Goal: Find specific page/section: Locate item on page

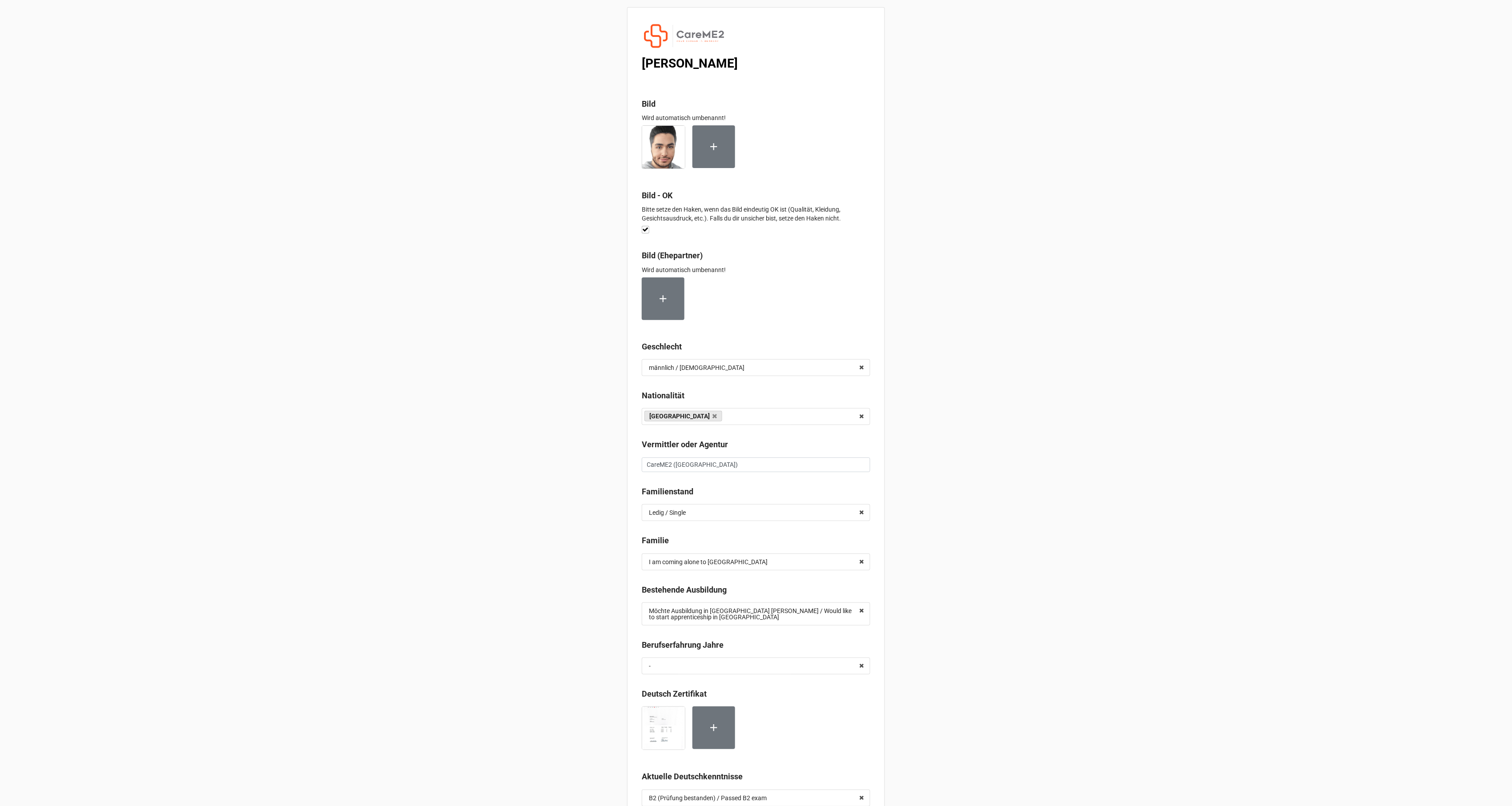
click at [861, 316] on div at bounding box center [756, 302] width 229 height 49
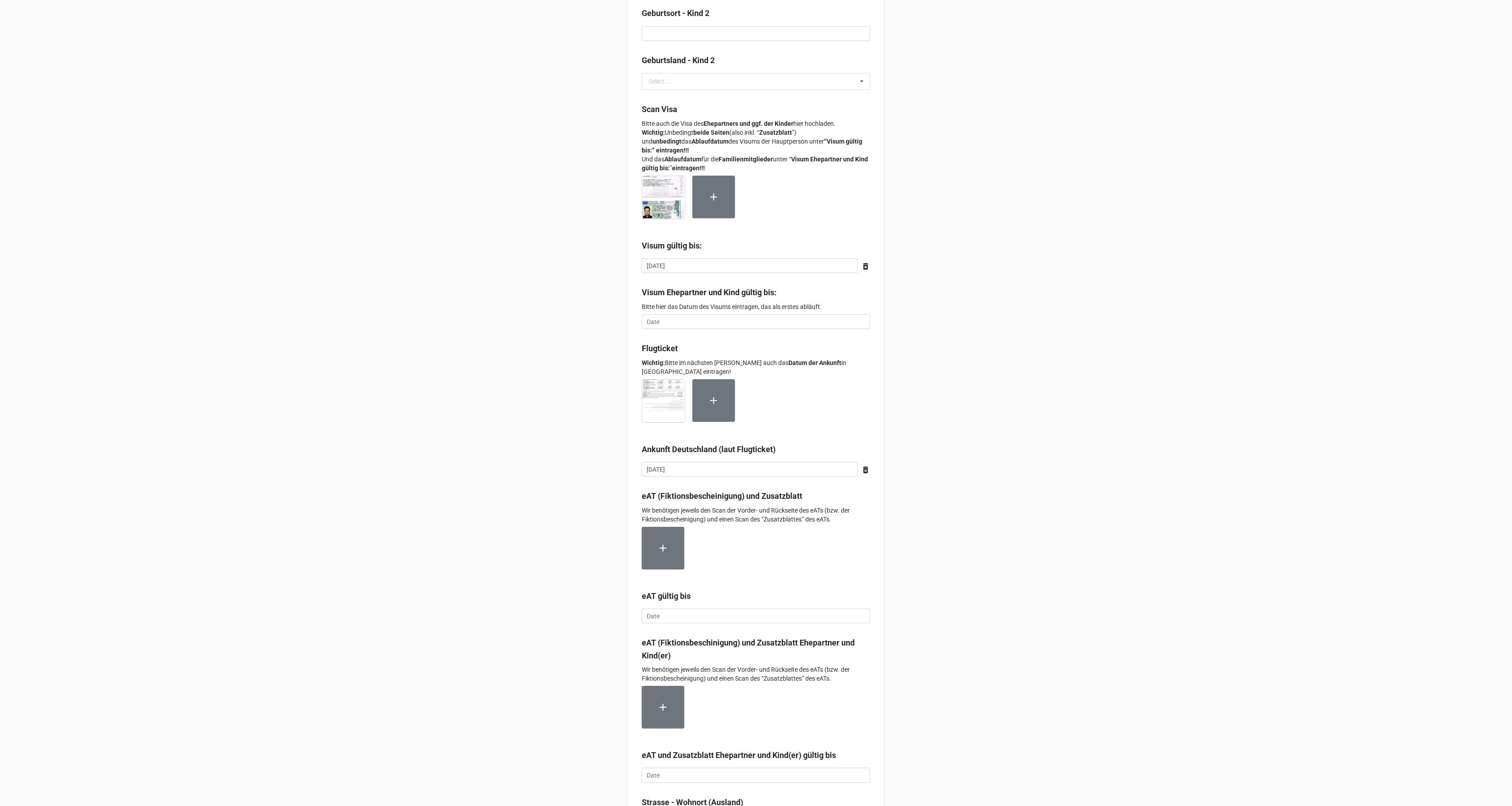
scroll to position [4216, 0]
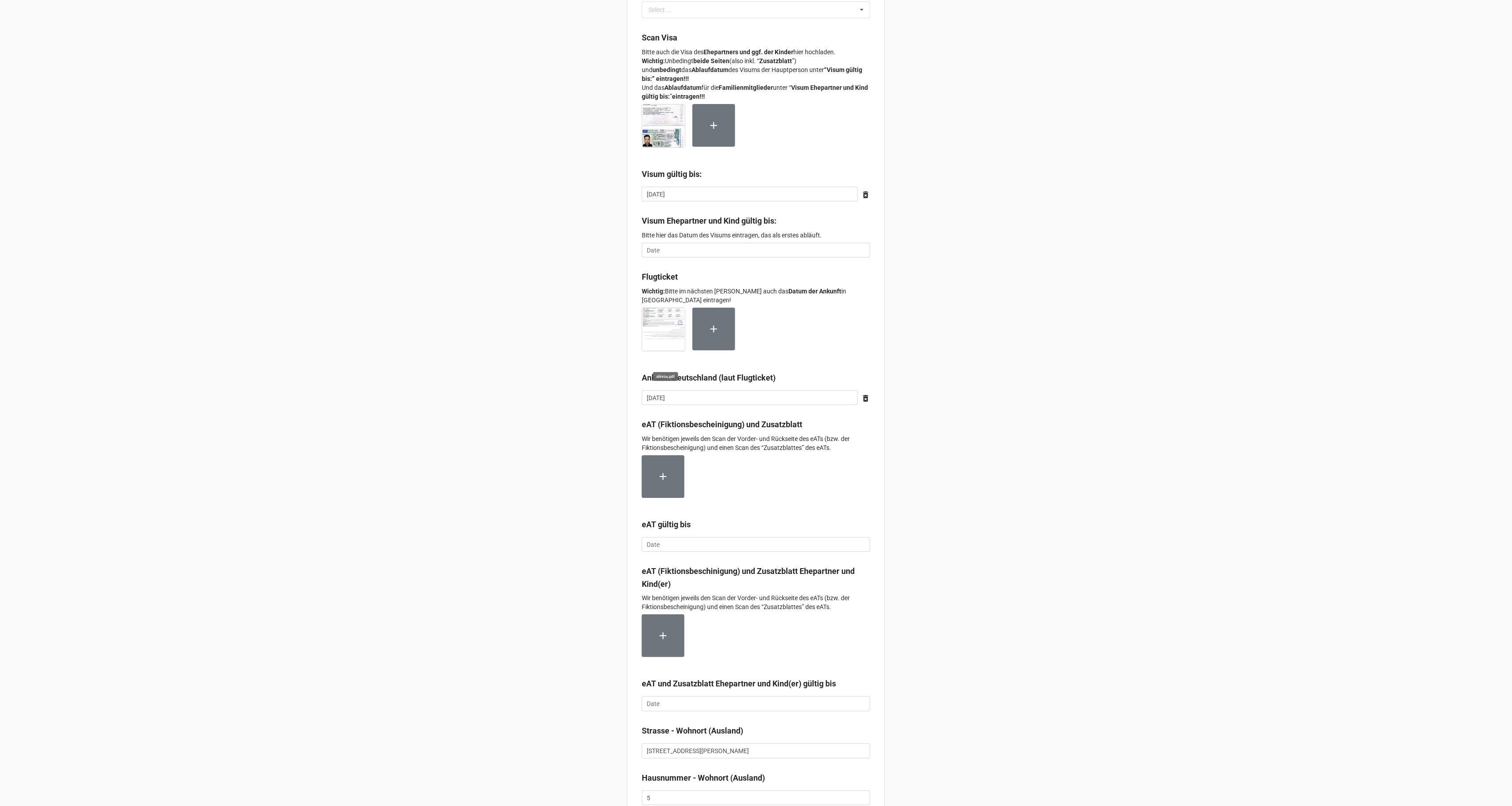
click at [662, 327] on img at bounding box center [664, 330] width 43 height 43
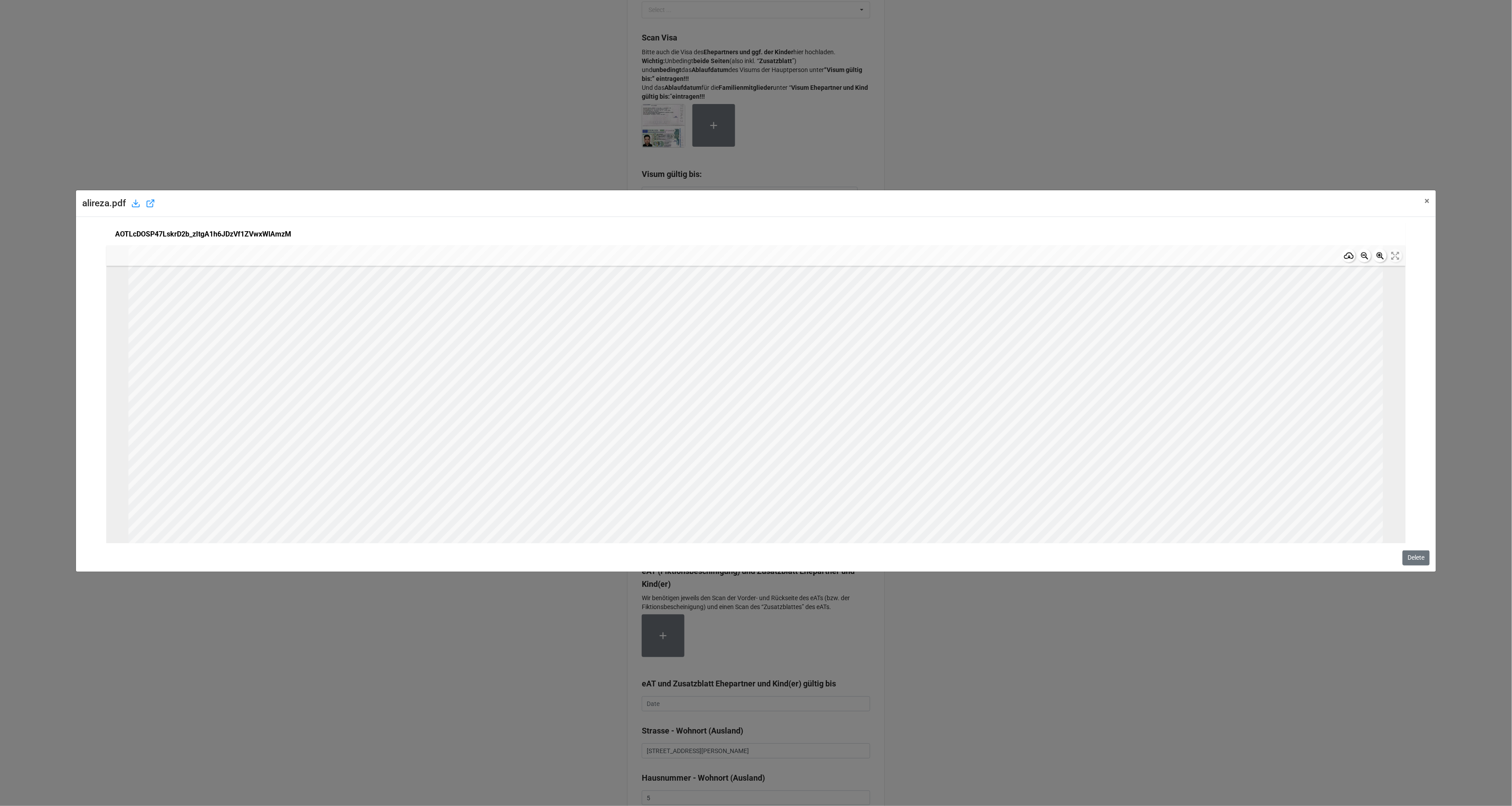
scroll to position [356, 0]
drag, startPoint x: 527, startPoint y: 98, endPoint x: 532, endPoint y: 99, distance: 5.1
click at [532, 99] on div "alireza.pdf × Close AOTLcDOSP47LskrD2b_zItgA1h6JDzVf1ZVwxWlAmzM Electronic Tick…" at bounding box center [756, 403] width 1512 height 806
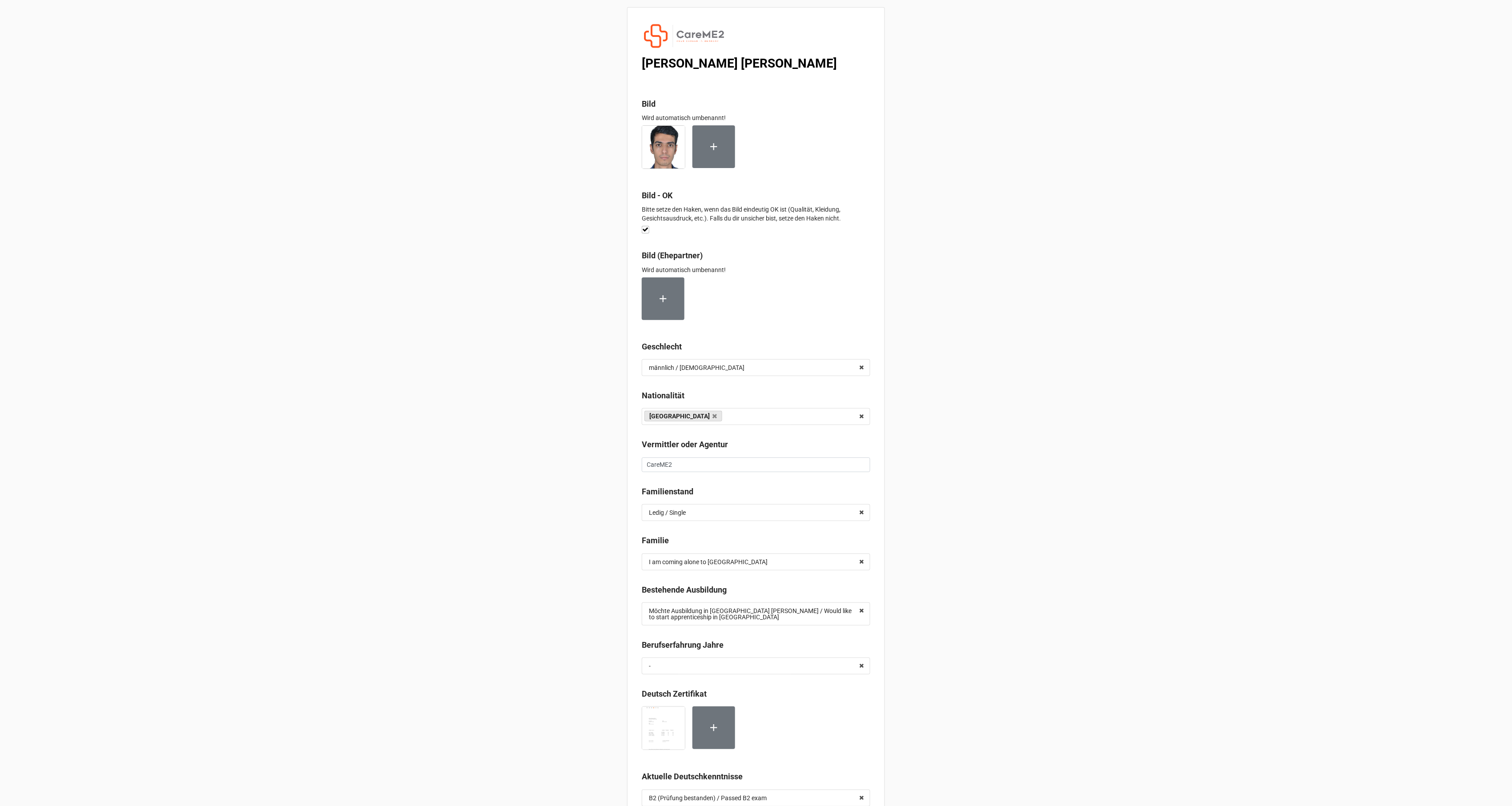
scroll to position [4096, 0]
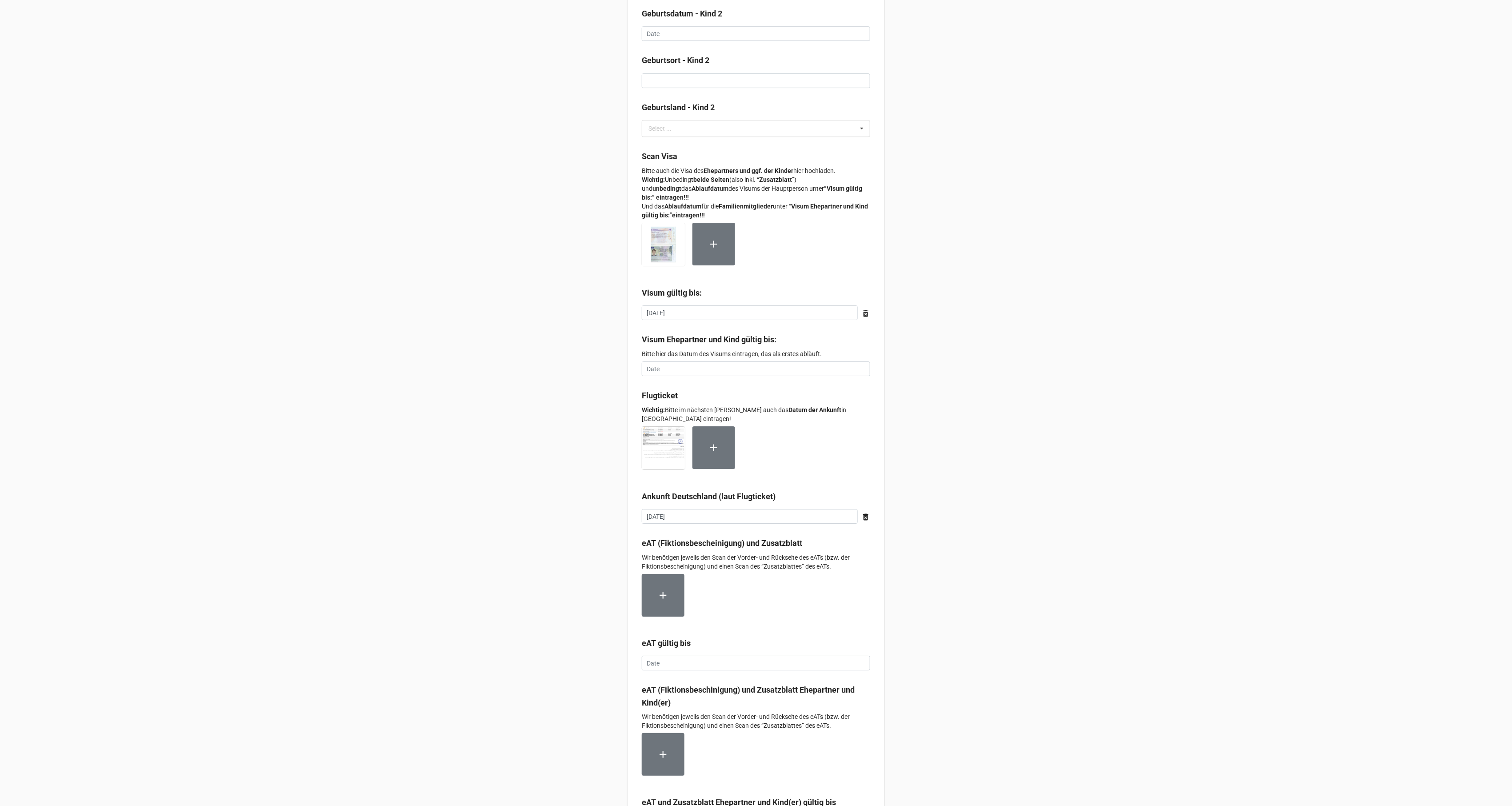
click at [665, 449] on img at bounding box center [664, 448] width 43 height 43
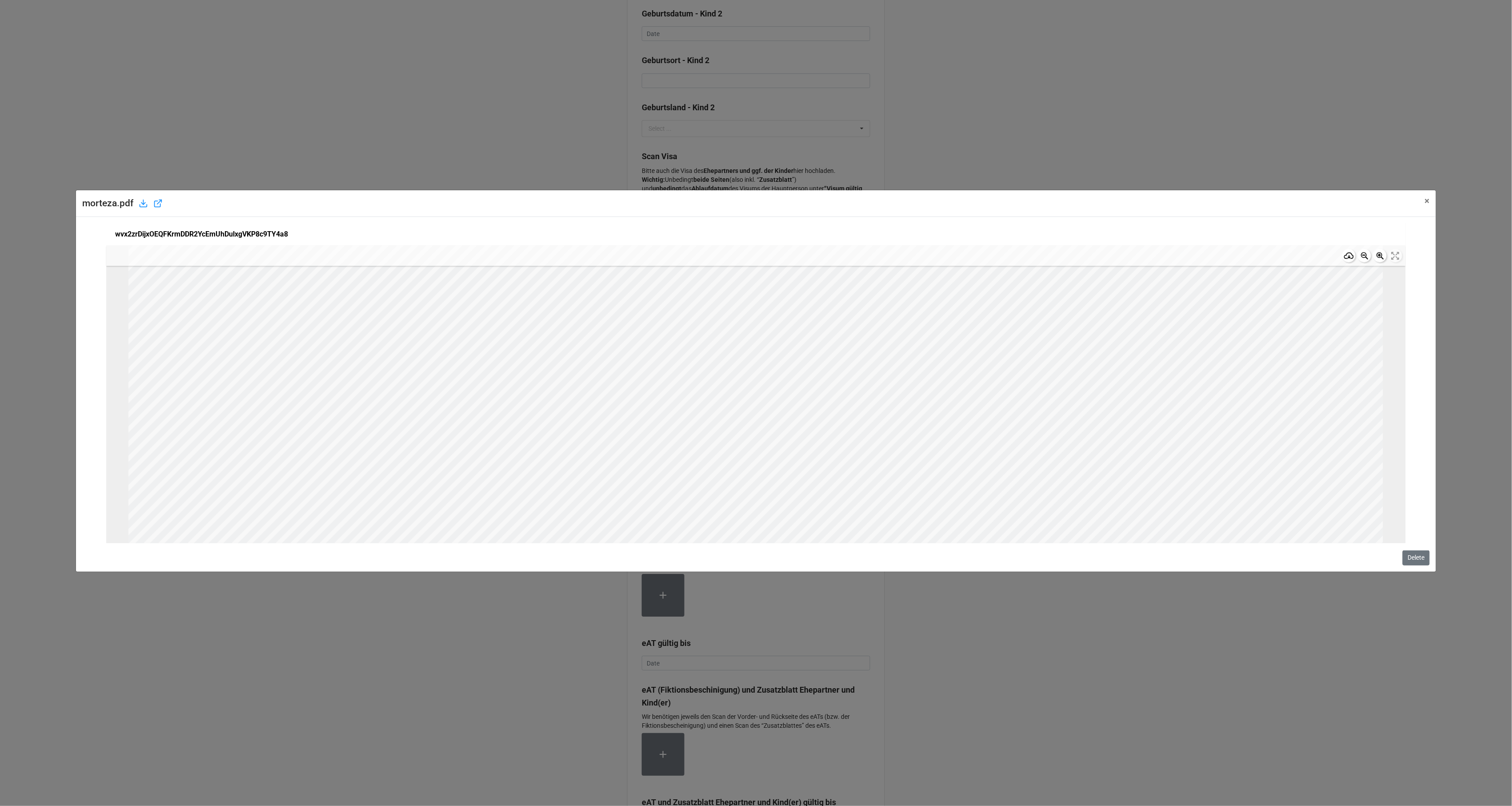
scroll to position [296, 0]
click at [1428, 205] on span "×" at bounding box center [1427, 200] width 5 height 10
